Goal: Task Accomplishment & Management: Manage account settings

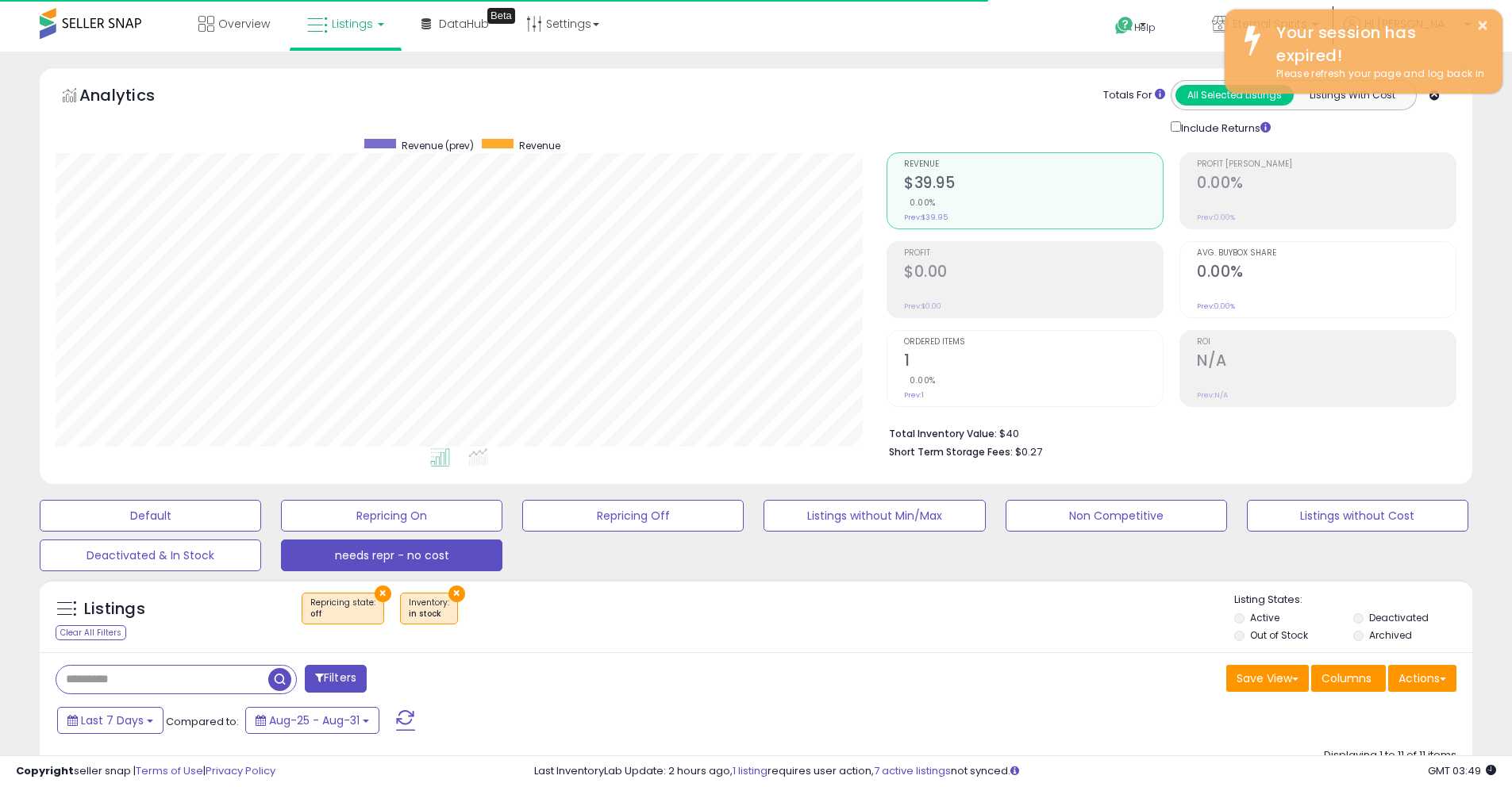
select select "*******"
